Goal: Task Accomplishment & Management: Use online tool/utility

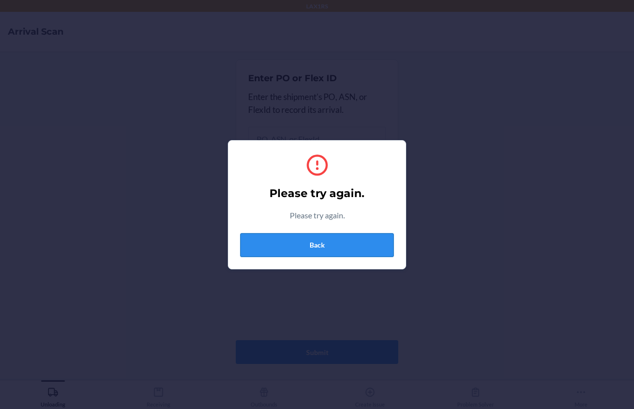
click at [338, 244] on button "Back" at bounding box center [317, 245] width 154 height 24
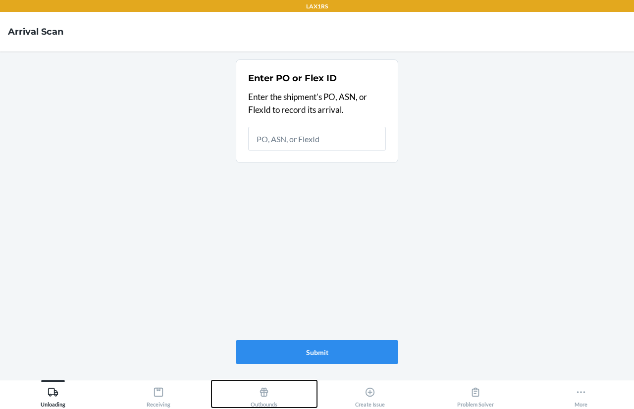
click at [264, 396] on icon at bounding box center [264, 392] width 8 height 9
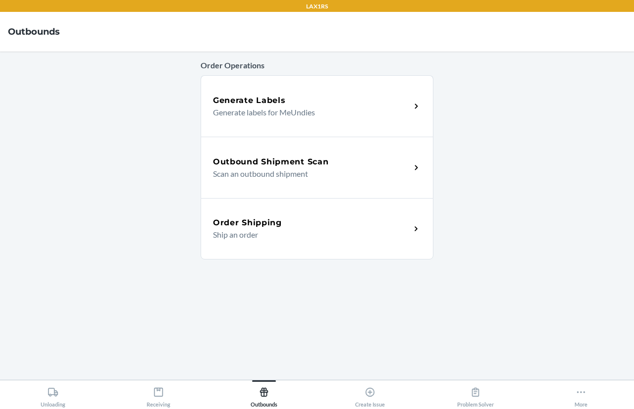
click at [254, 182] on div "Outbound Shipment Scan Scan an outbound shipment" at bounding box center [317, 167] width 233 height 61
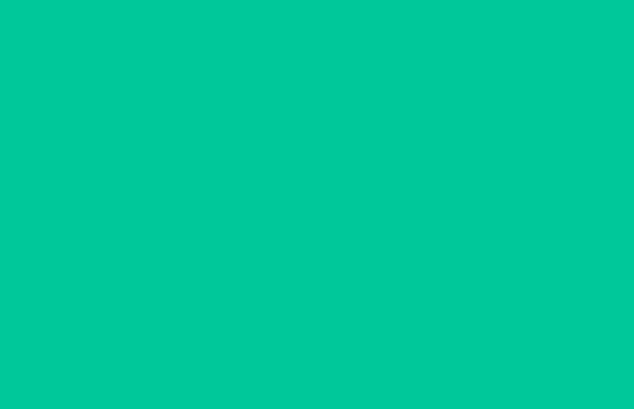
type input "[DATE]"
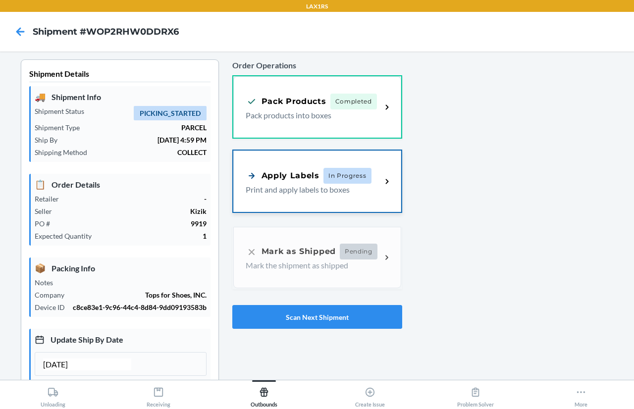
click at [382, 177] on icon at bounding box center [387, 181] width 11 height 11
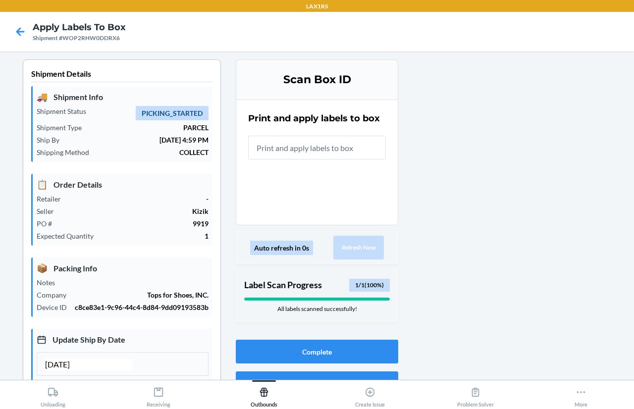
click at [305, 149] on input "text" at bounding box center [317, 148] width 138 height 24
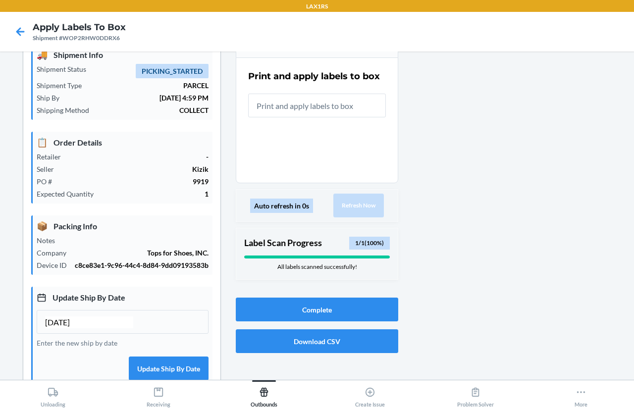
scroll to position [7, 0]
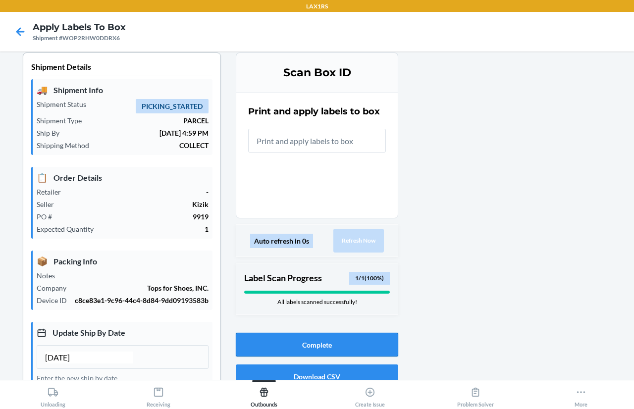
click at [334, 340] on button "Complete" at bounding box center [317, 345] width 163 height 24
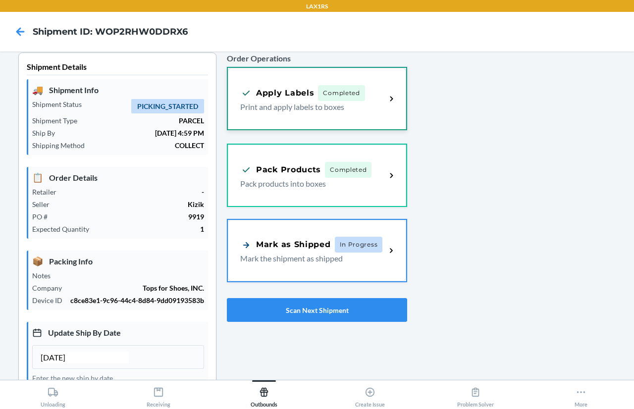
click at [343, 113] on div "Apply Labels Completed Print and apply labels to boxes" at bounding box center [317, 98] width 178 height 61
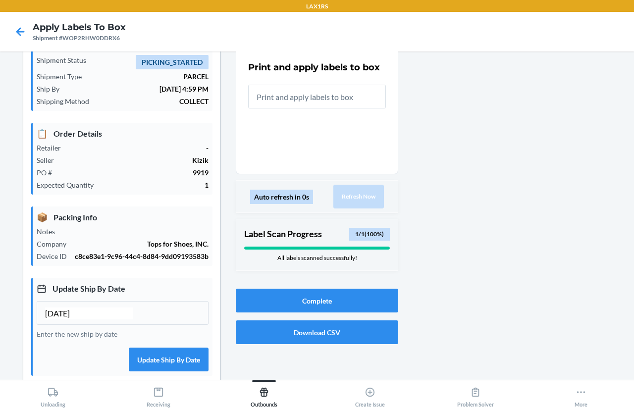
scroll to position [142, 0]
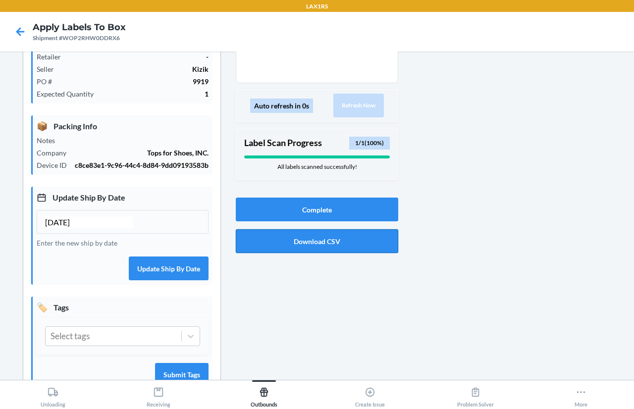
click at [333, 246] on button "Download CSV" at bounding box center [317, 242] width 163 height 24
click at [594, 178] on div at bounding box center [513, 166] width 228 height 499
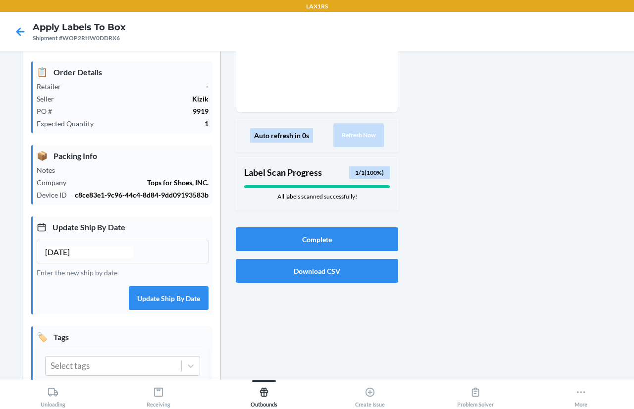
scroll to position [135, 0]
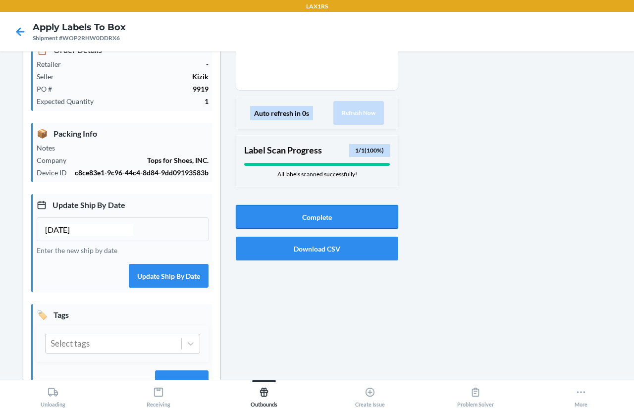
click at [305, 223] on button "Complete" at bounding box center [317, 217] width 163 height 24
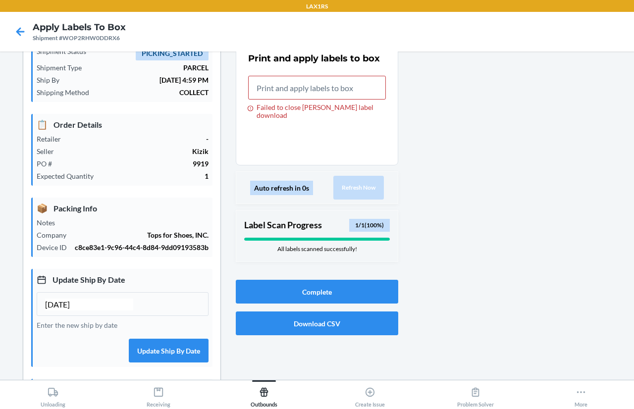
scroll to position [0, 0]
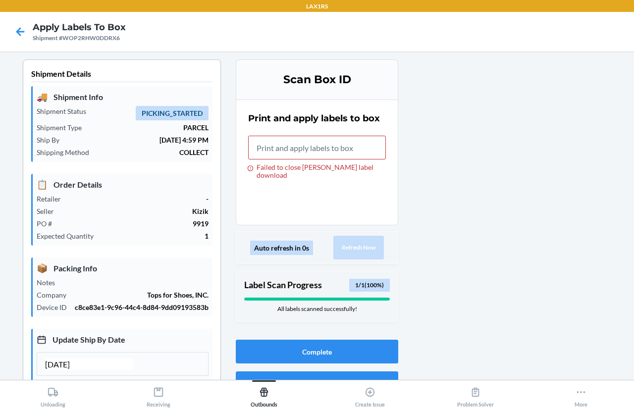
click at [307, 80] on h3 "Scan Box ID" at bounding box center [317, 80] width 138 height 16
click at [14, 27] on icon at bounding box center [20, 31] width 17 height 17
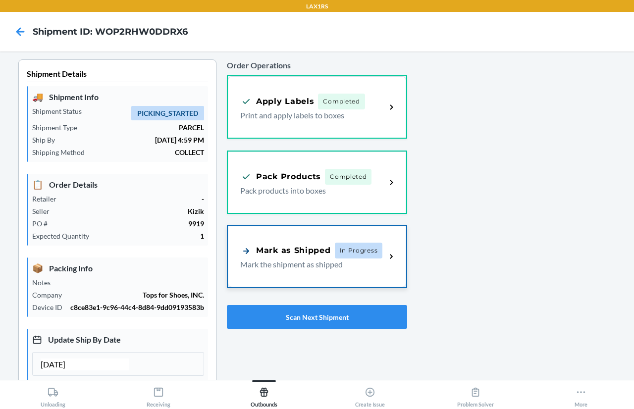
click at [284, 250] on div "Mark as Shipped" at bounding box center [285, 251] width 91 height 12
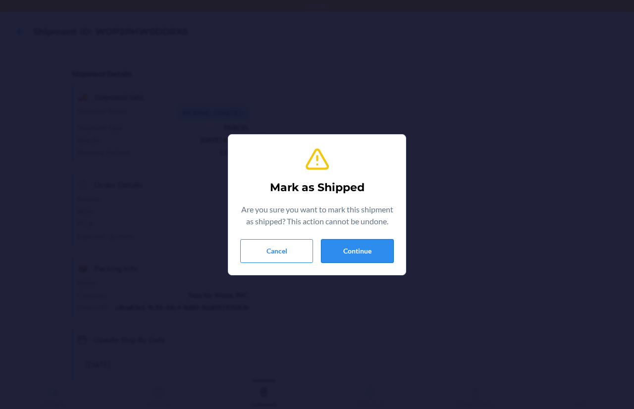
click at [368, 249] on button "Continue" at bounding box center [357, 251] width 73 height 24
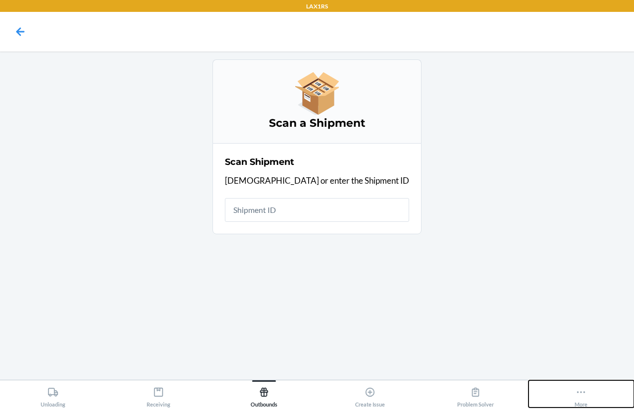
click at [583, 394] on icon at bounding box center [581, 392] width 11 height 11
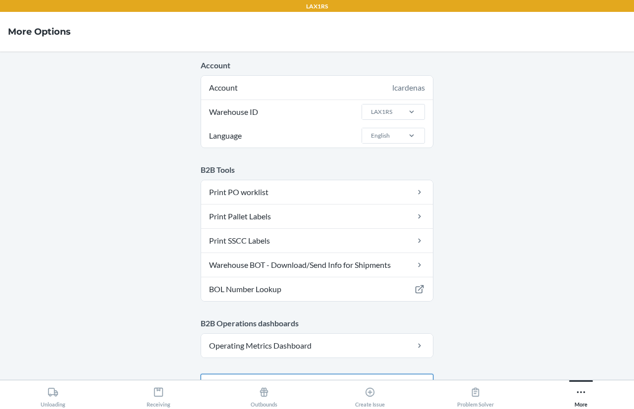
click at [352, 368] on main "Account Account lcardenas Warehouse ID LAX1RS Language English B2B Tools Print …" at bounding box center [317, 216] width 634 height 329
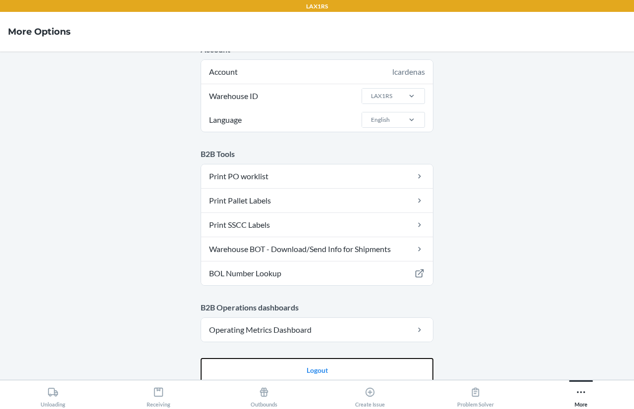
scroll to position [25, 0]
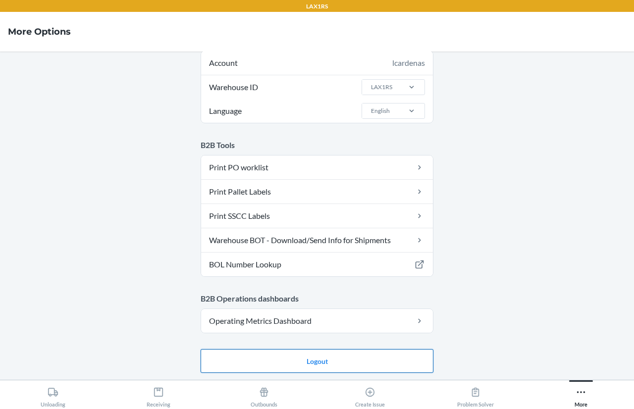
click at [341, 357] on button "Logout" at bounding box center [317, 361] width 233 height 24
